Goal: Information Seeking & Learning: Learn about a topic

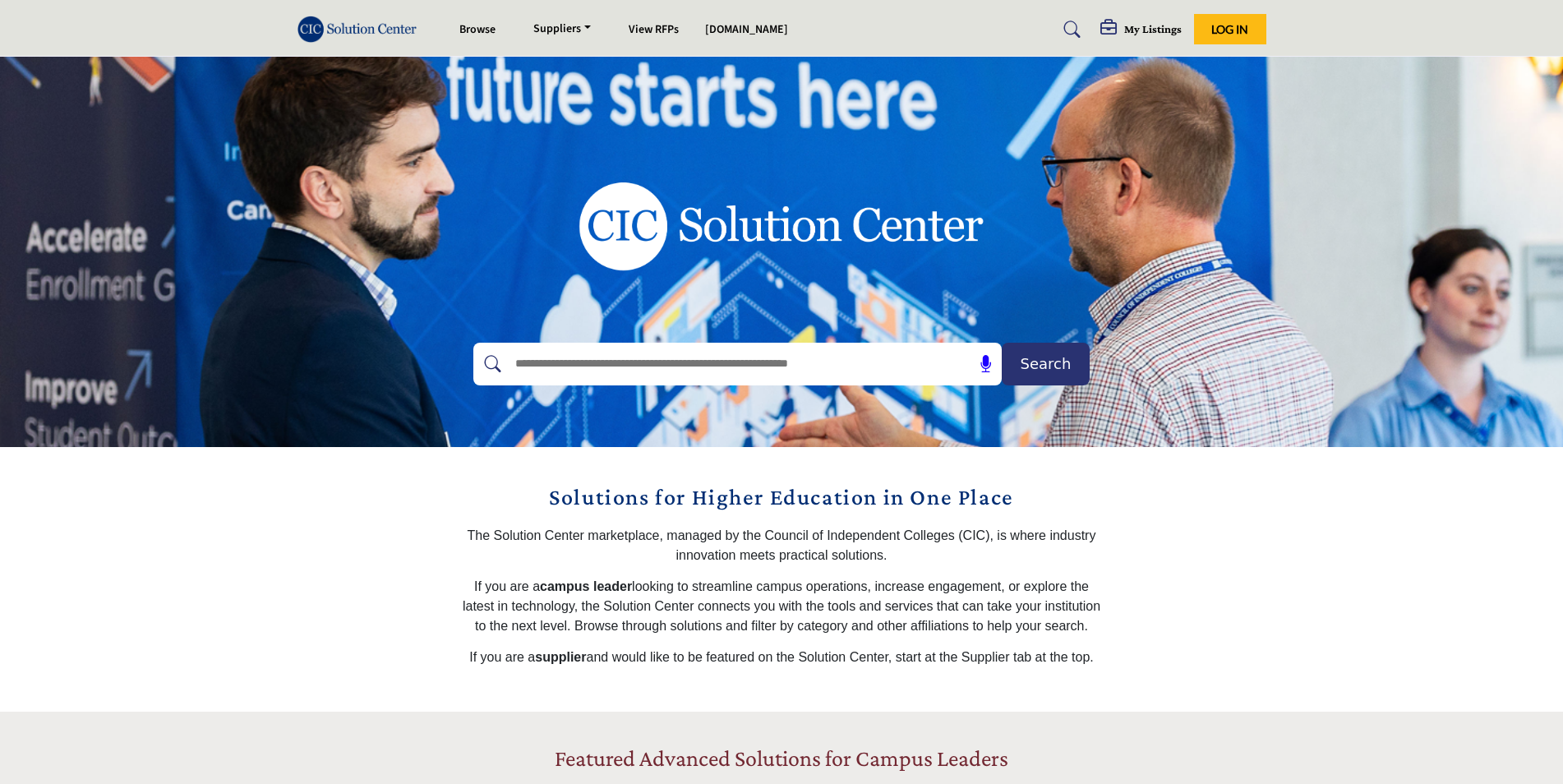
click at [647, 369] on input "text" at bounding box center [702, 363] width 392 height 24
type input "**********"
click at [1037, 379] on button "Search" at bounding box center [1046, 364] width 88 height 43
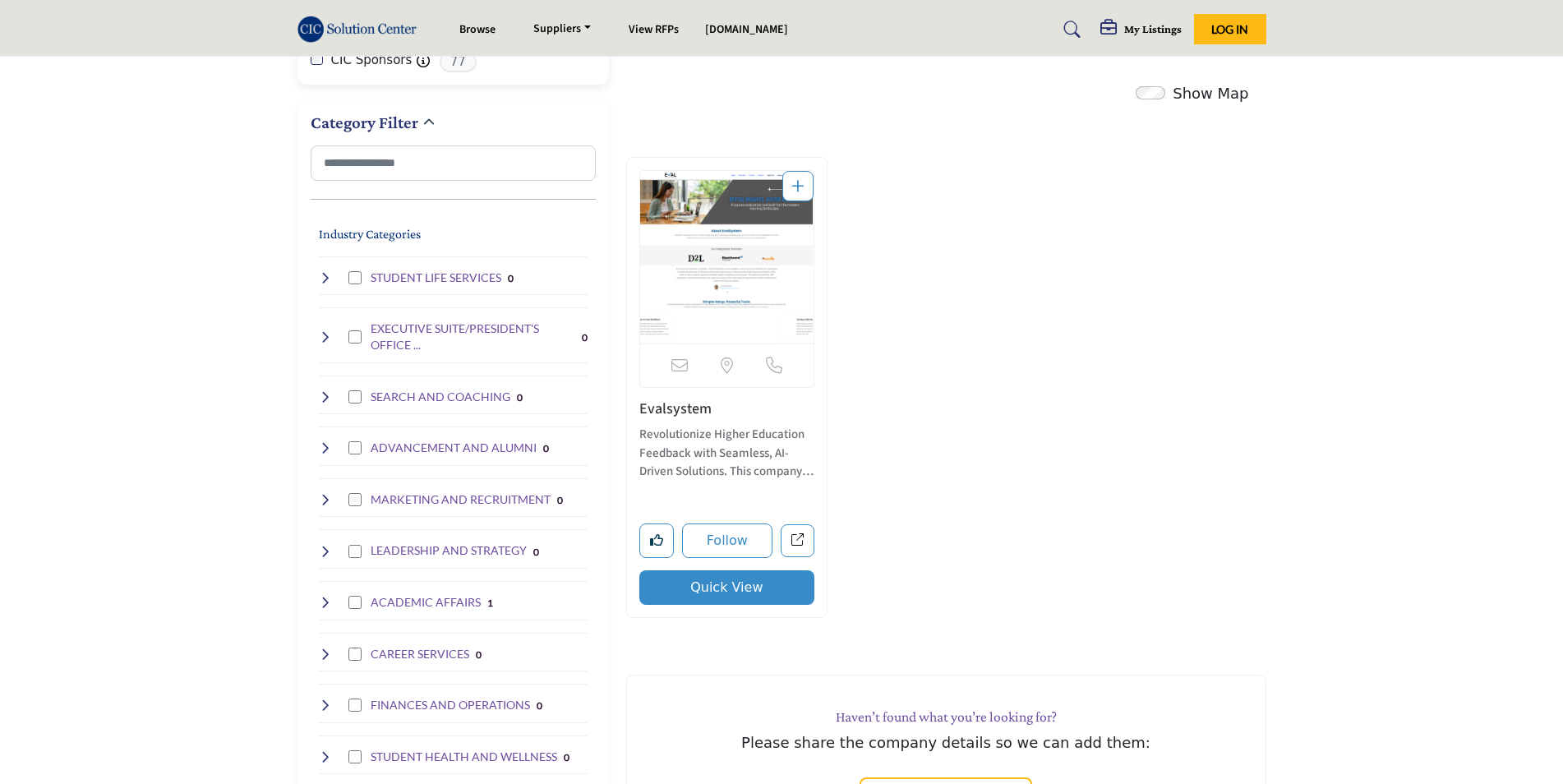
scroll to position [329, 0]
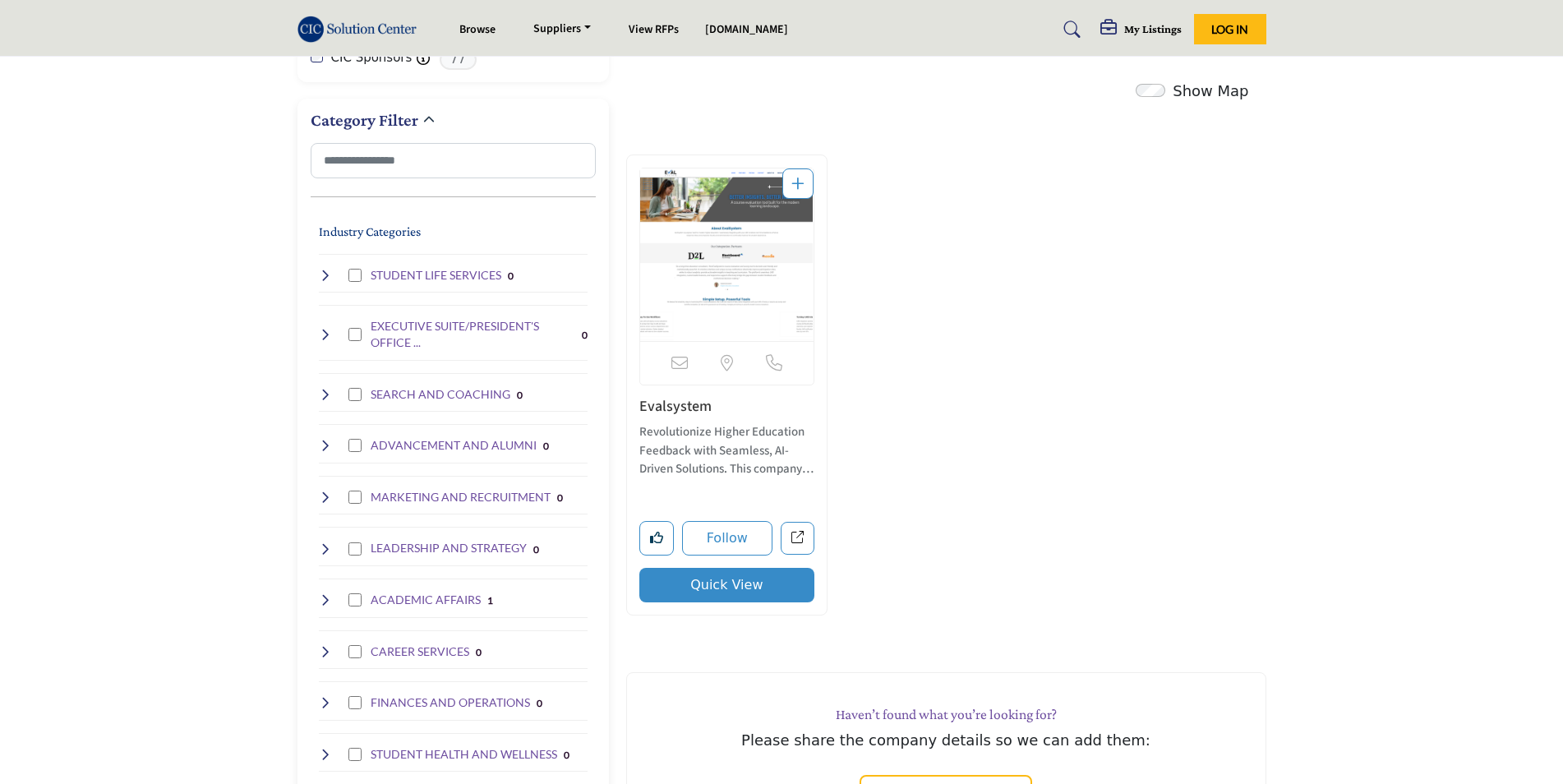
click at [419, 598] on h4 "ACADEMIC AFFAIRS" at bounding box center [426, 599] width 111 height 17
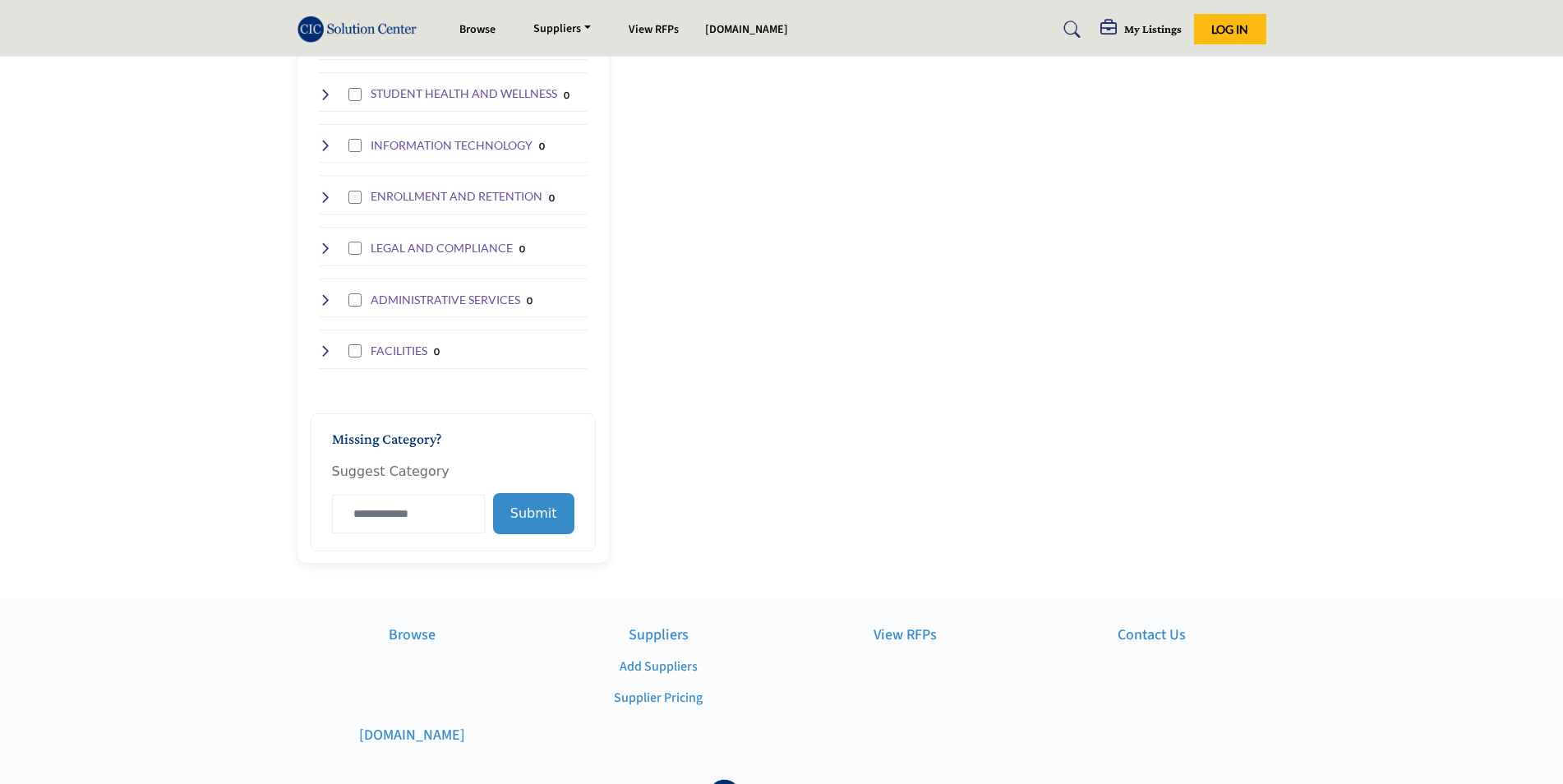
scroll to position [1233, 0]
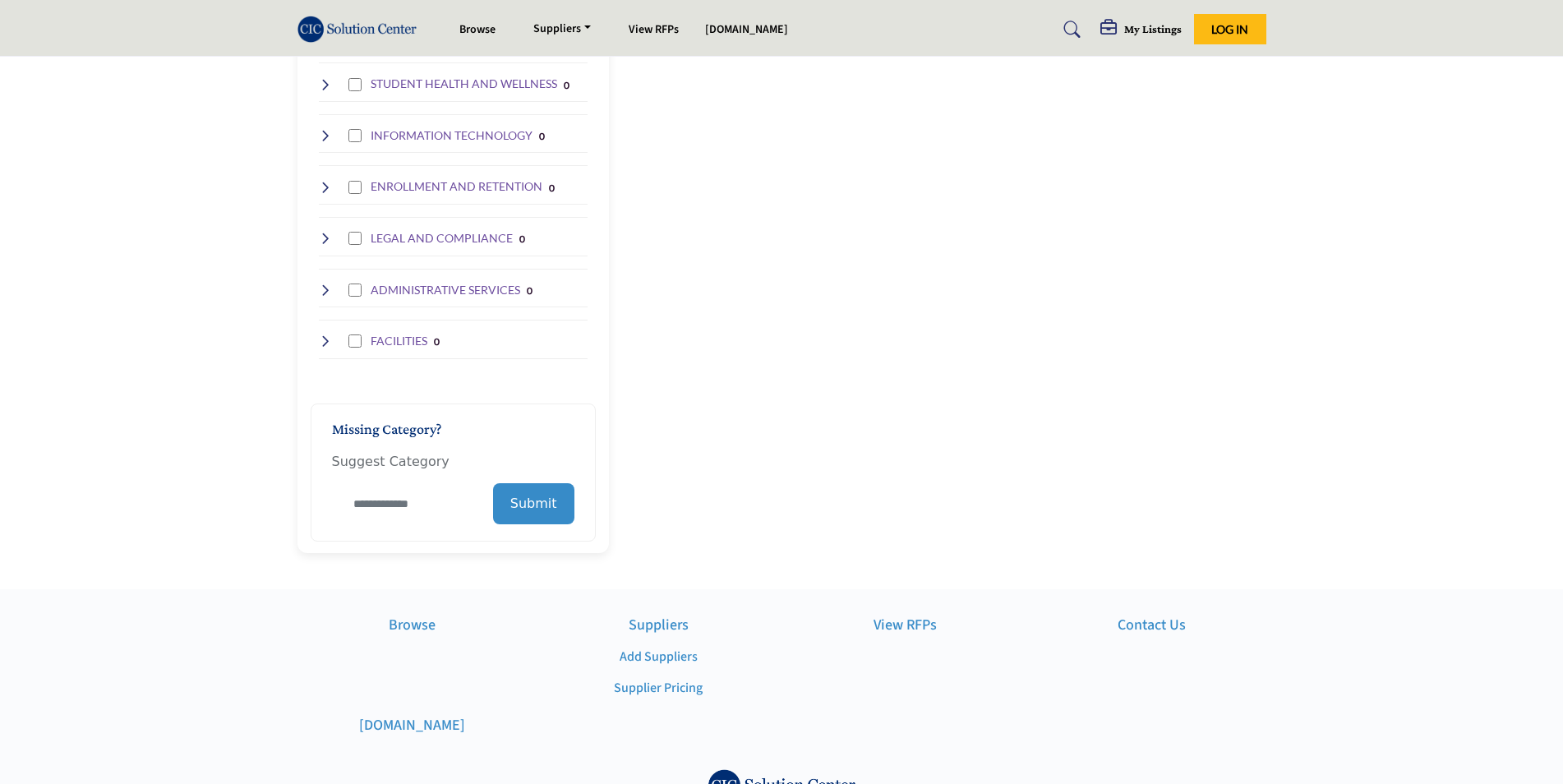
click at [397, 513] on input "Category Name" at bounding box center [408, 503] width 153 height 38
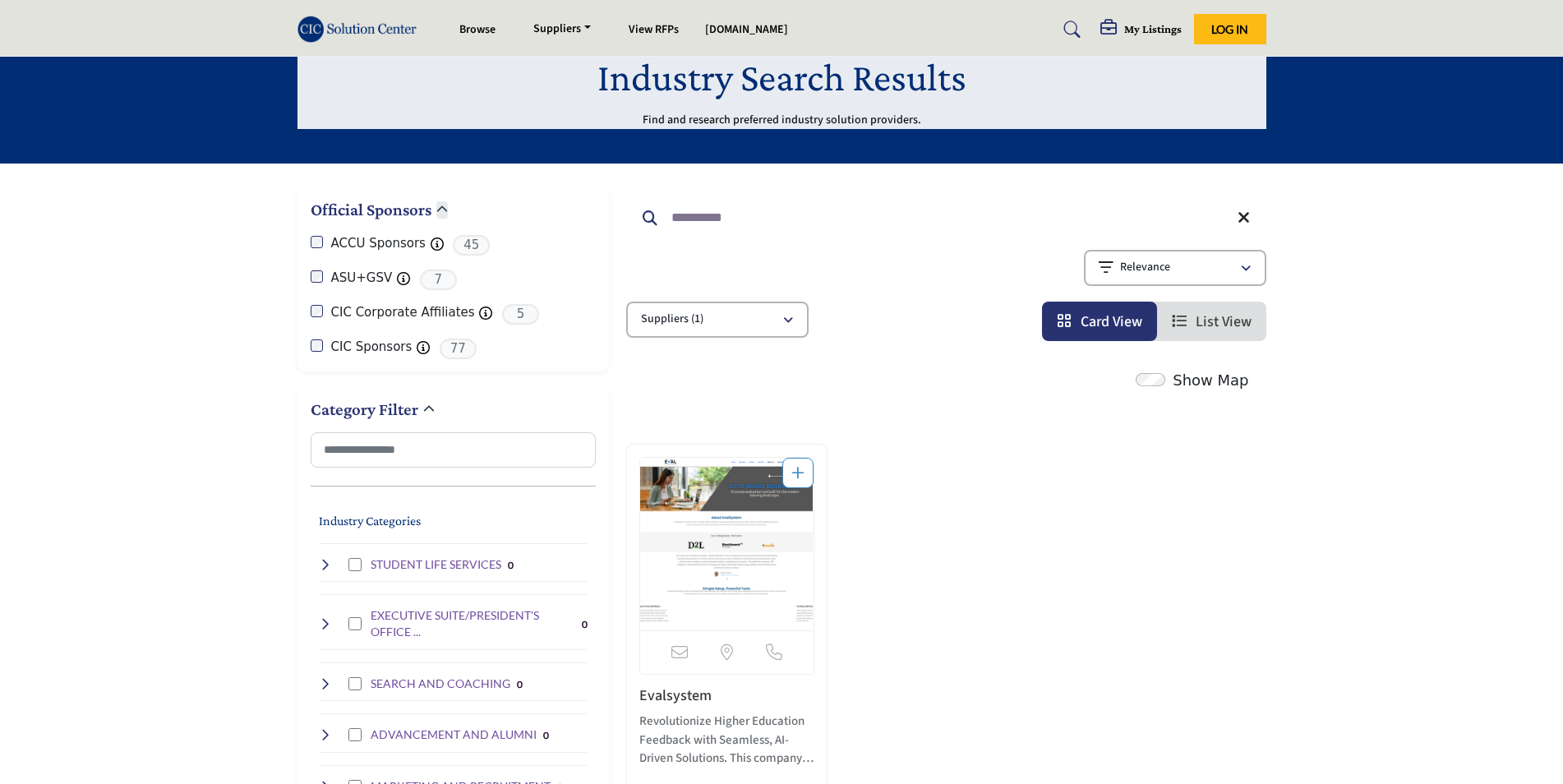
scroll to position [0, 0]
